Goal: Task Accomplishment & Management: Use online tool/utility

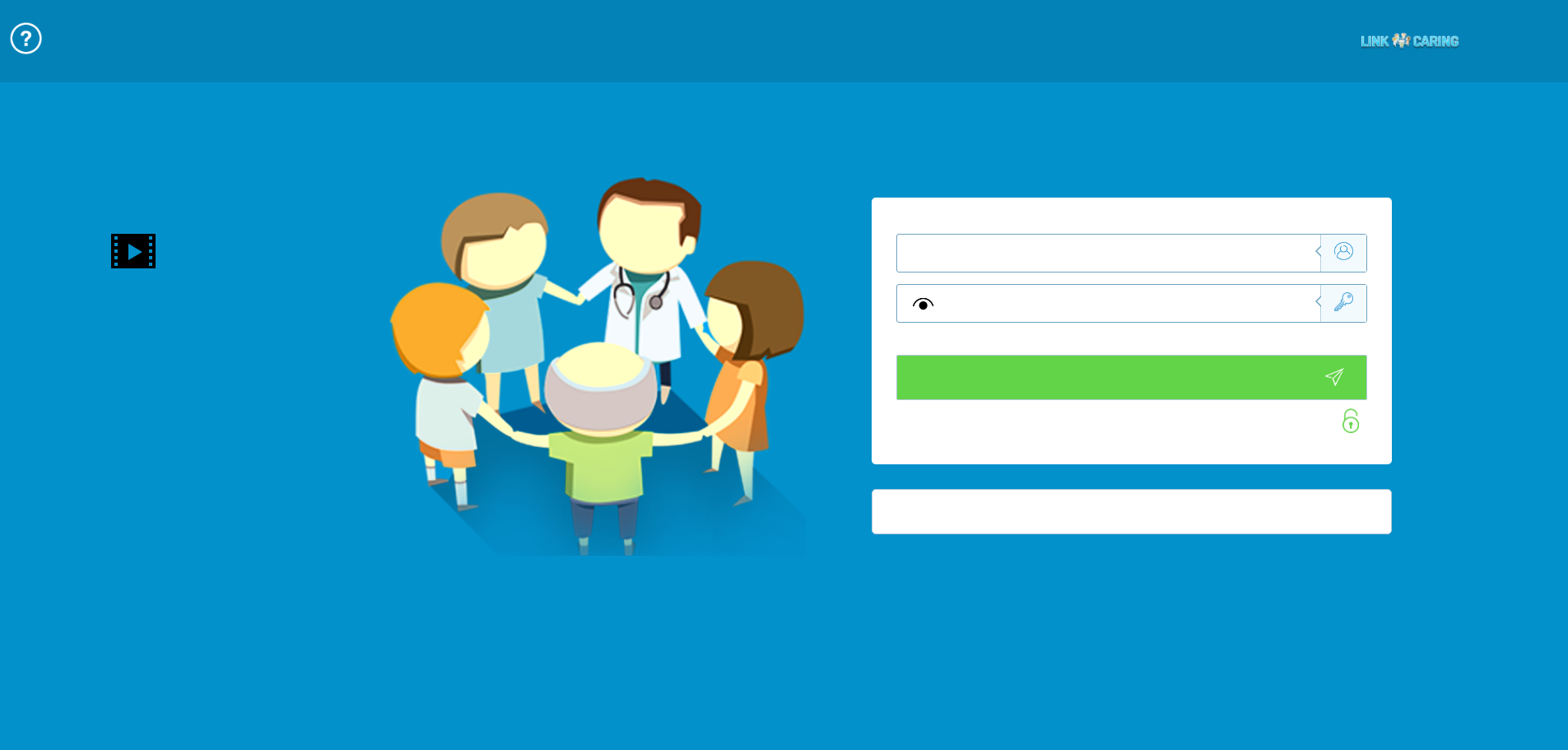
type input "התחבר עכשיו"
type input "עדיין לא? צור חשבון!"
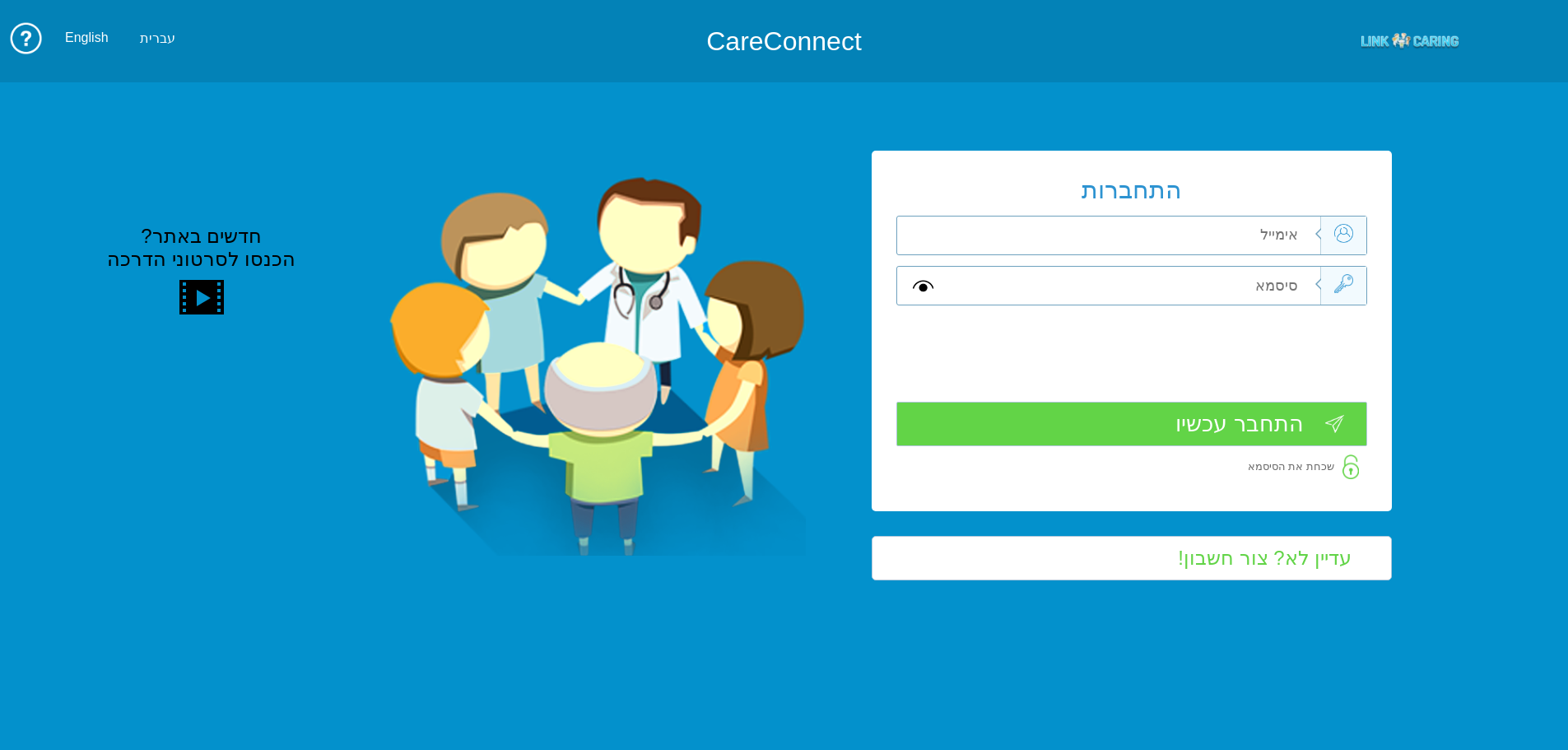
click at [1117, 237] on input "text" at bounding box center [1134, 235] width 372 height 38
type input "ה"
type input "vered.hinoch@pbsh.health.gov.il"
click at [1159, 273] on input "text" at bounding box center [1134, 286] width 372 height 38
type input "ה"
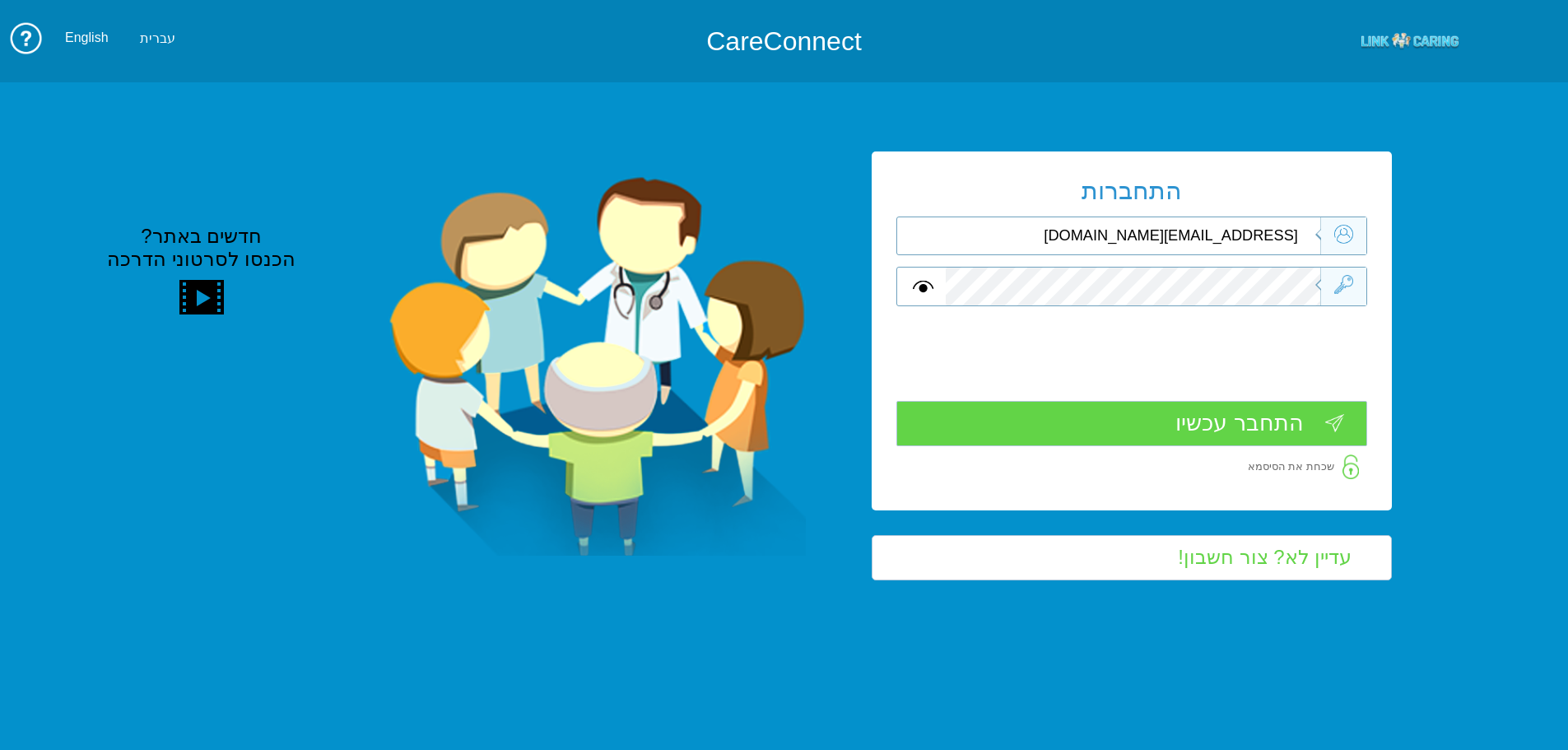
click at [1258, 427] on input "התחבר עכשיו" at bounding box center [1132, 423] width 471 height 45
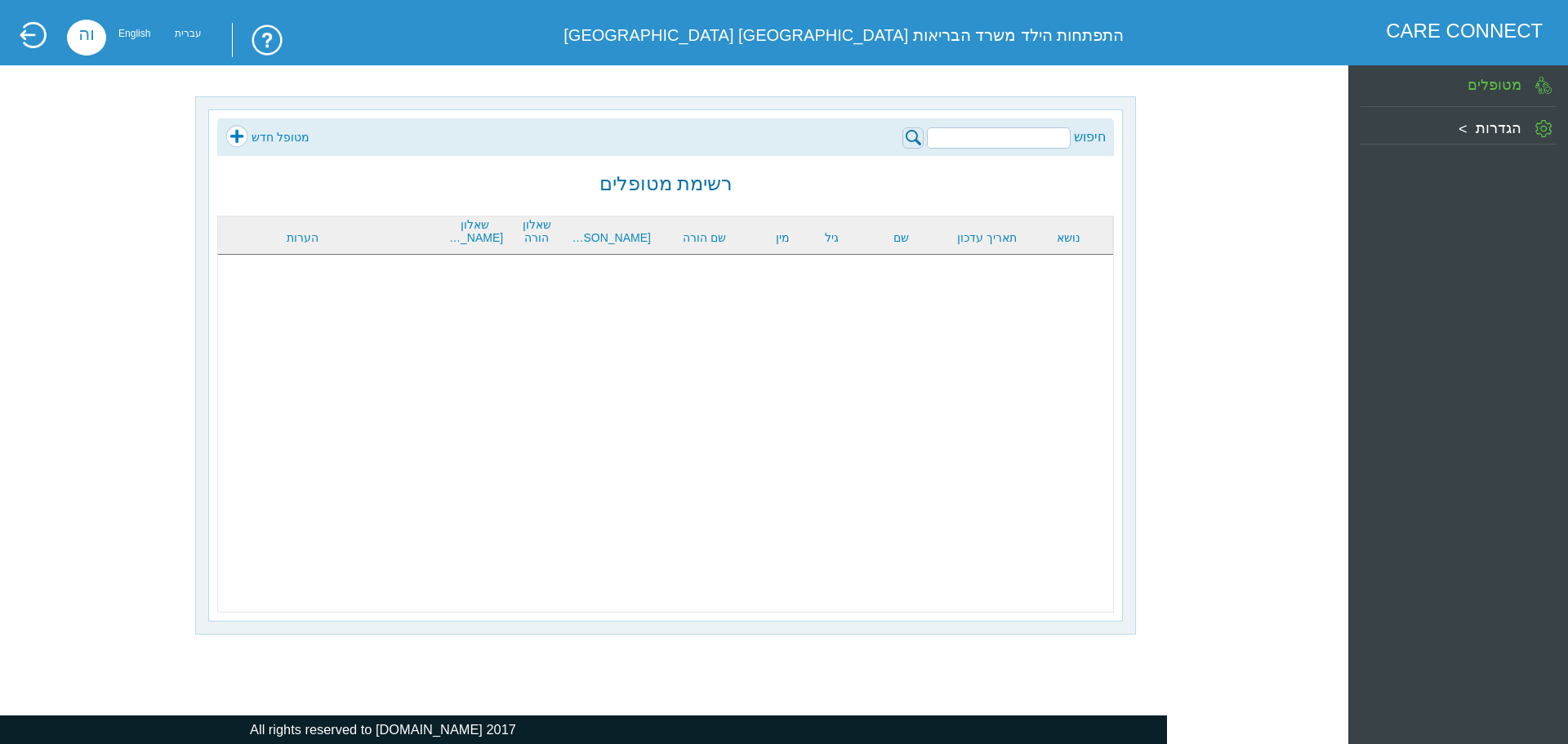
click at [1035, 136] on input "search" at bounding box center [999, 138] width 144 height 21
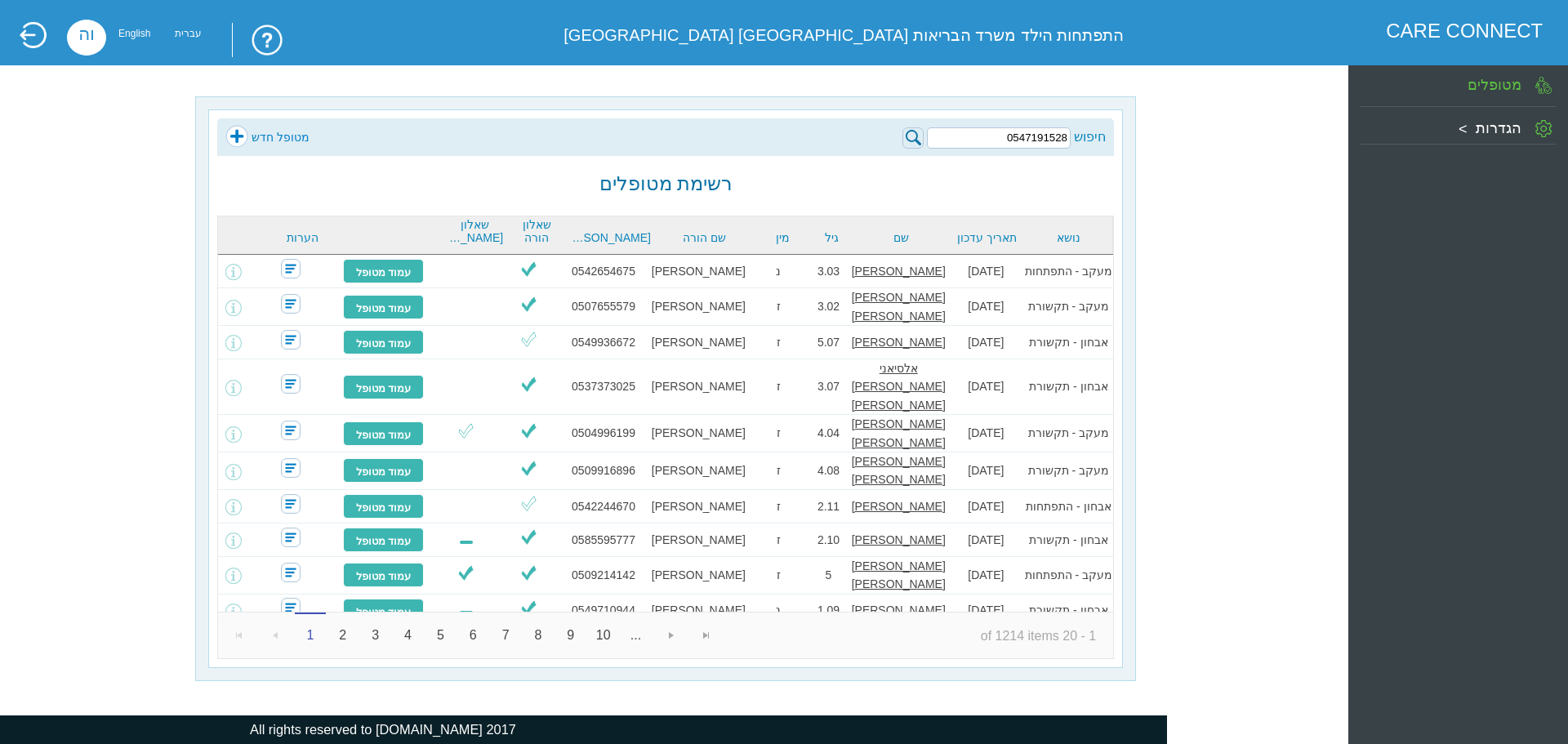
type input "0547191528"
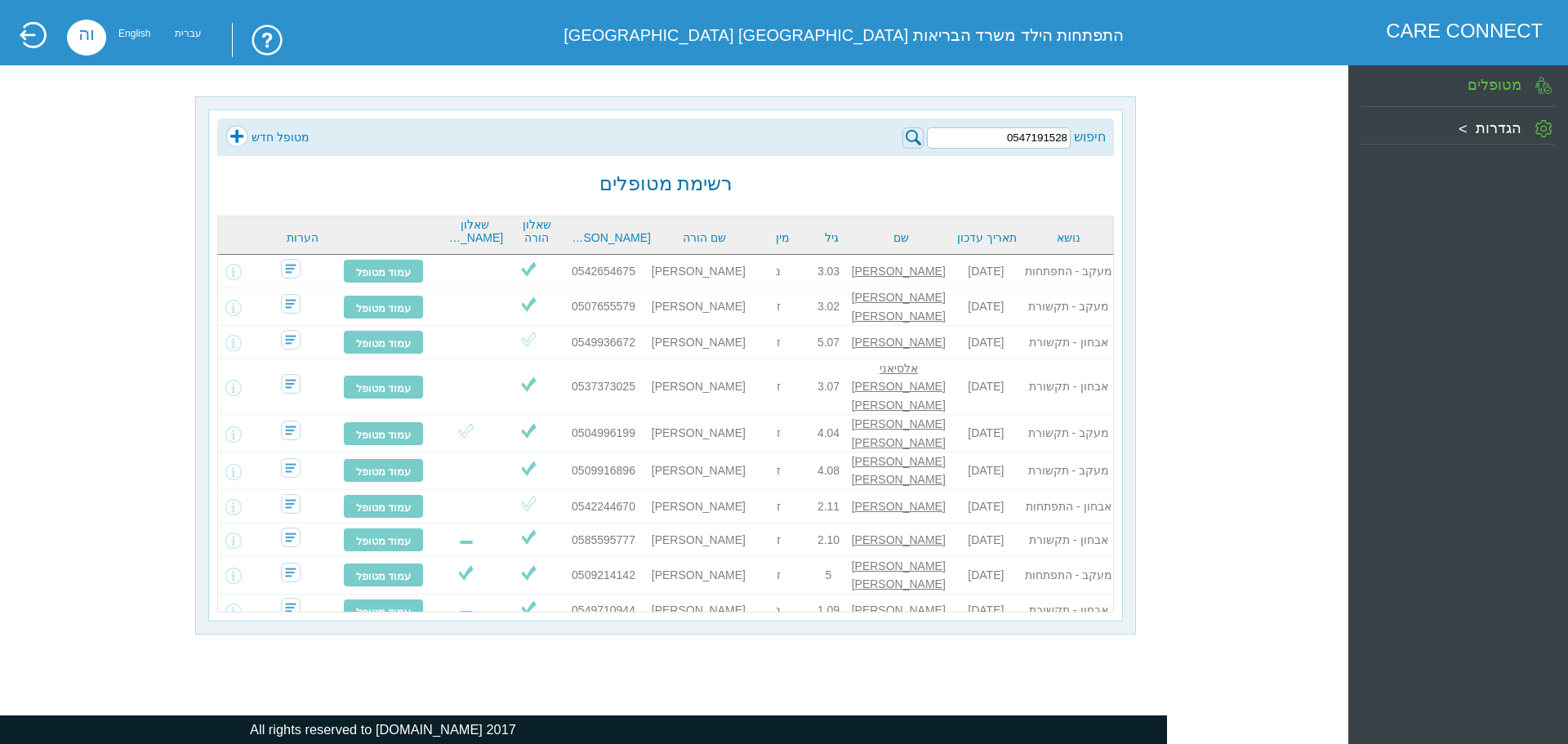
click at [914, 136] on img at bounding box center [913, 138] width 21 height 21
click at [907, 134] on img at bounding box center [913, 138] width 21 height 21
click at [909, 136] on img at bounding box center [913, 138] width 21 height 21
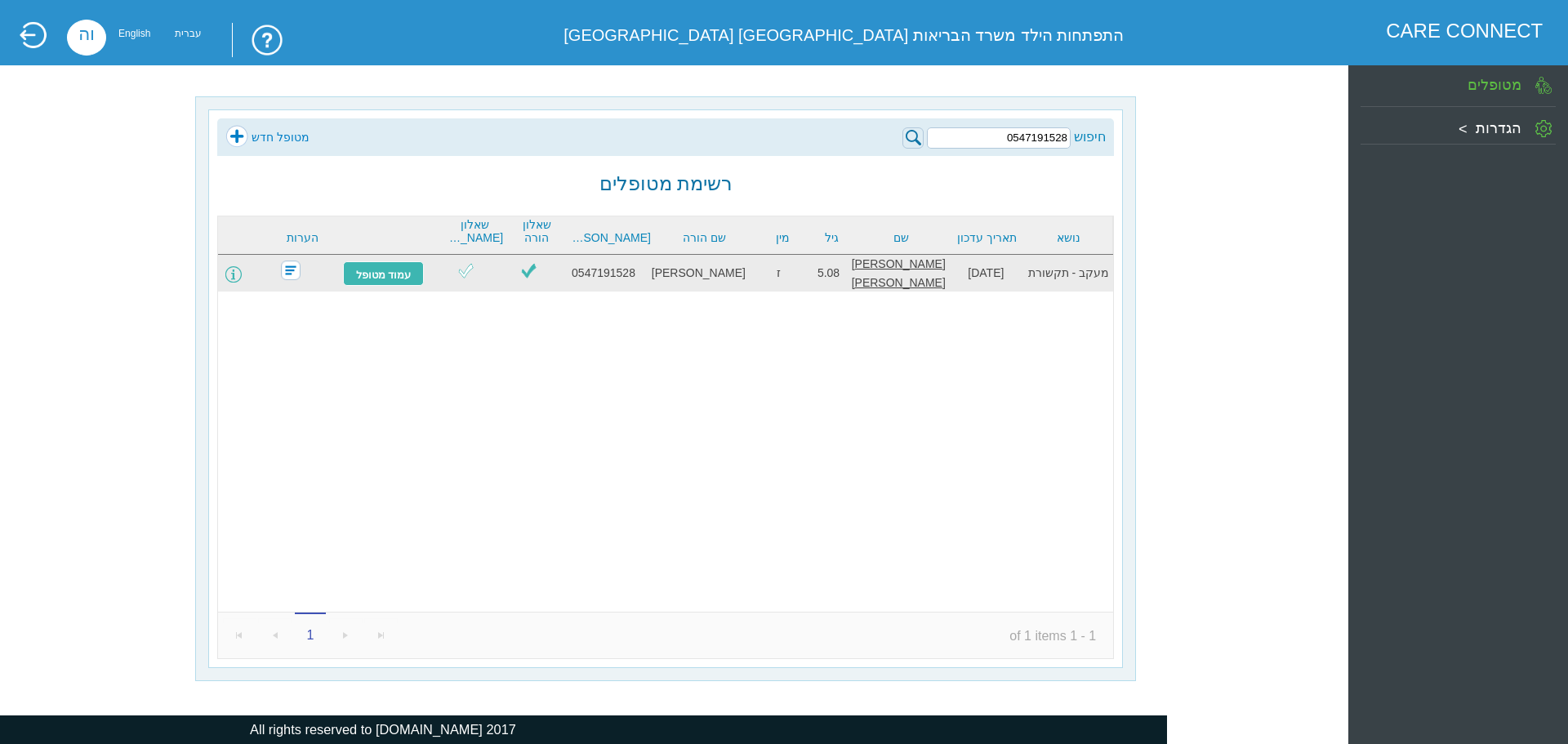
click at [242, 272] on span at bounding box center [234, 274] width 17 height 17
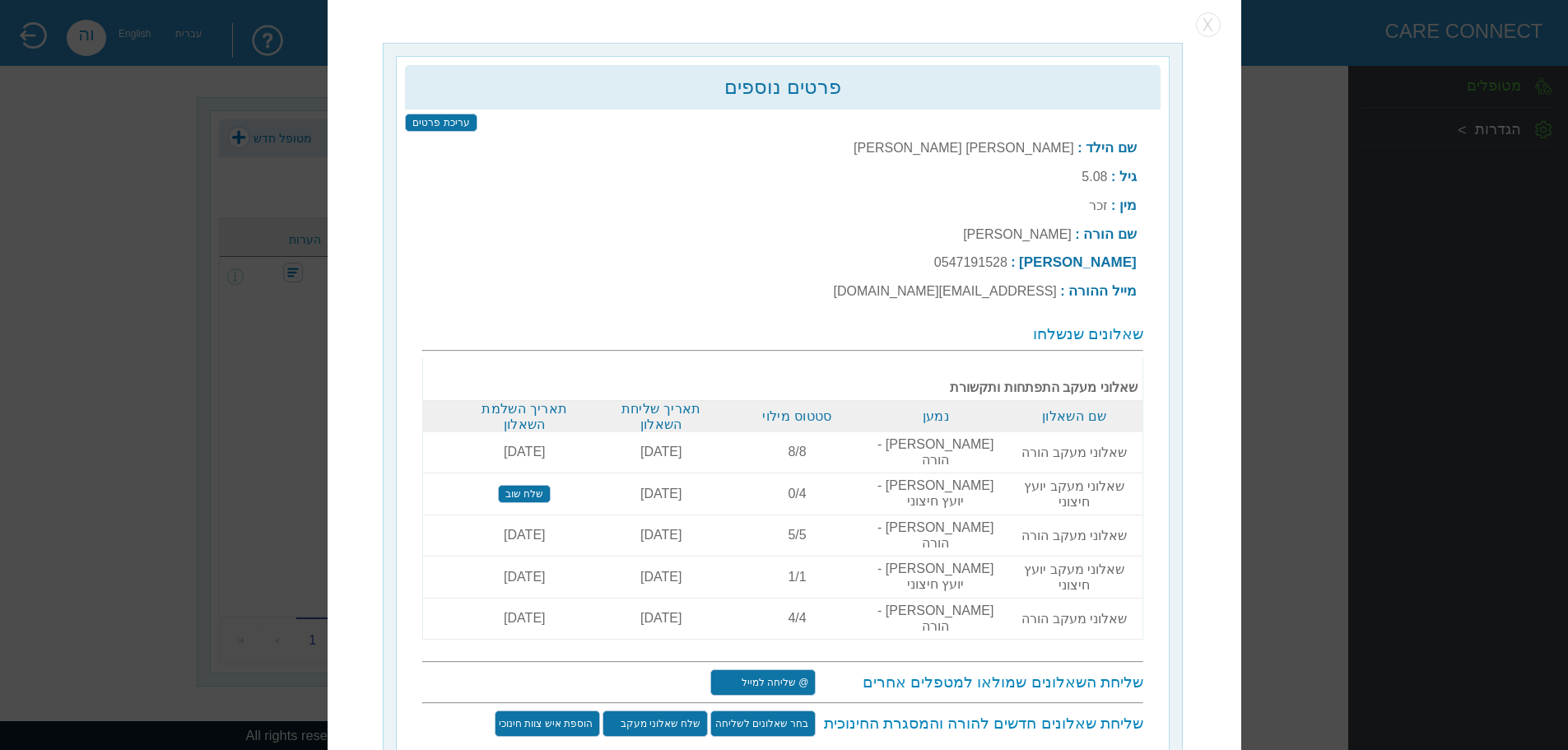
scroll to position [5, 0]
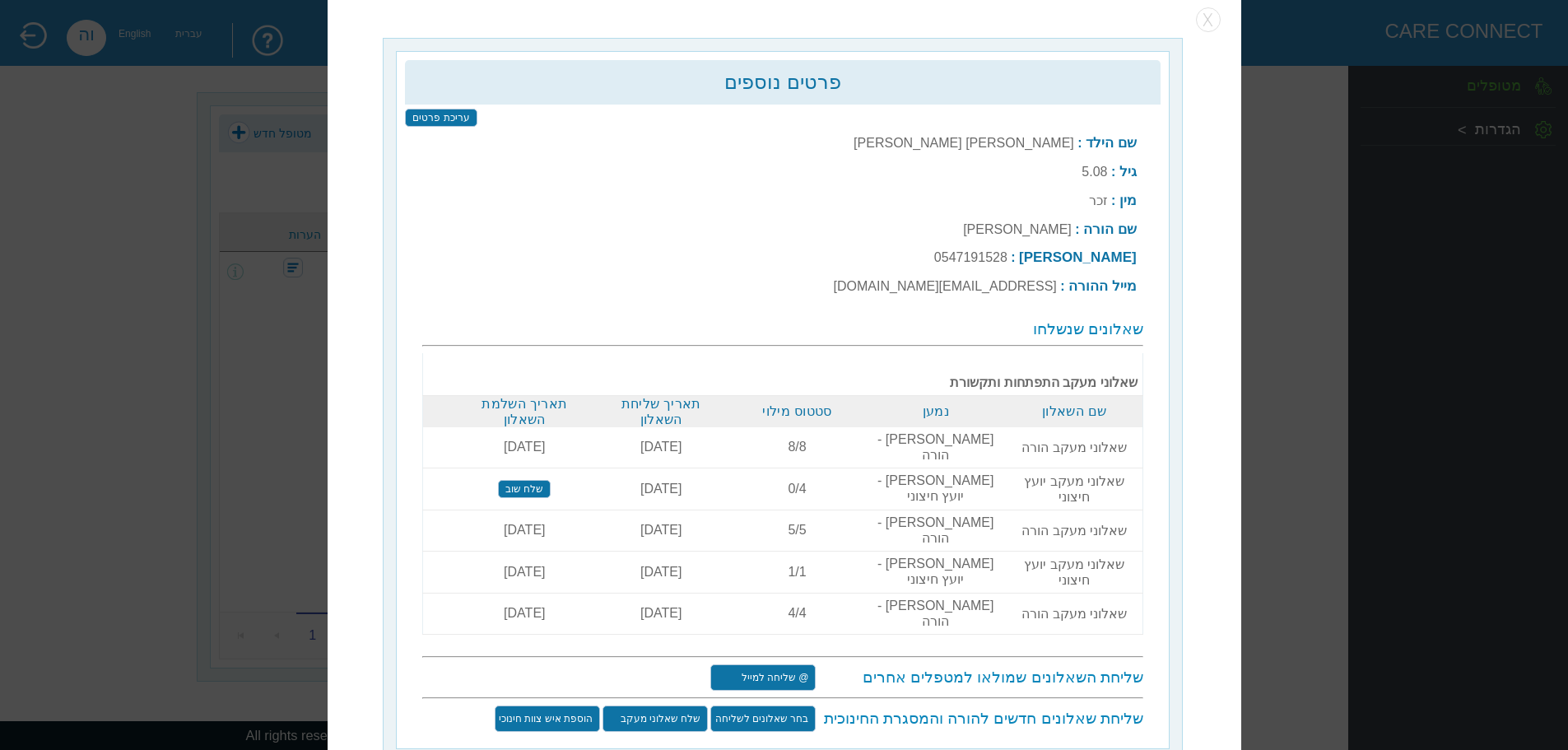
click at [665, 705] on input "שלח שאלוני מעקב" at bounding box center [656, 718] width 105 height 26
